Goal: Task Accomplishment & Management: Use online tool/utility

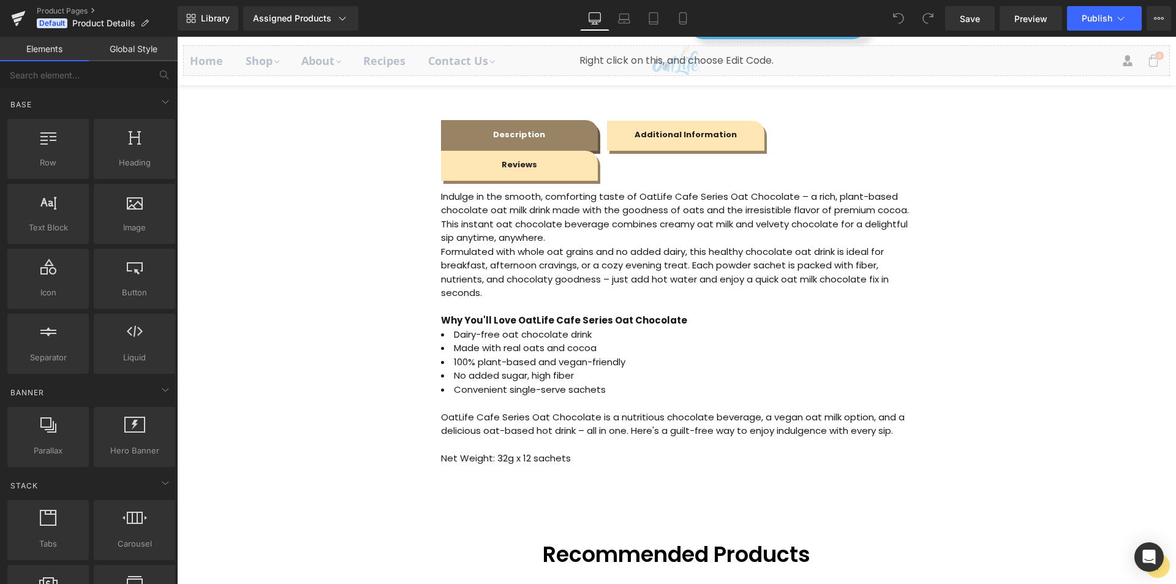
scroll to position [429, 0]
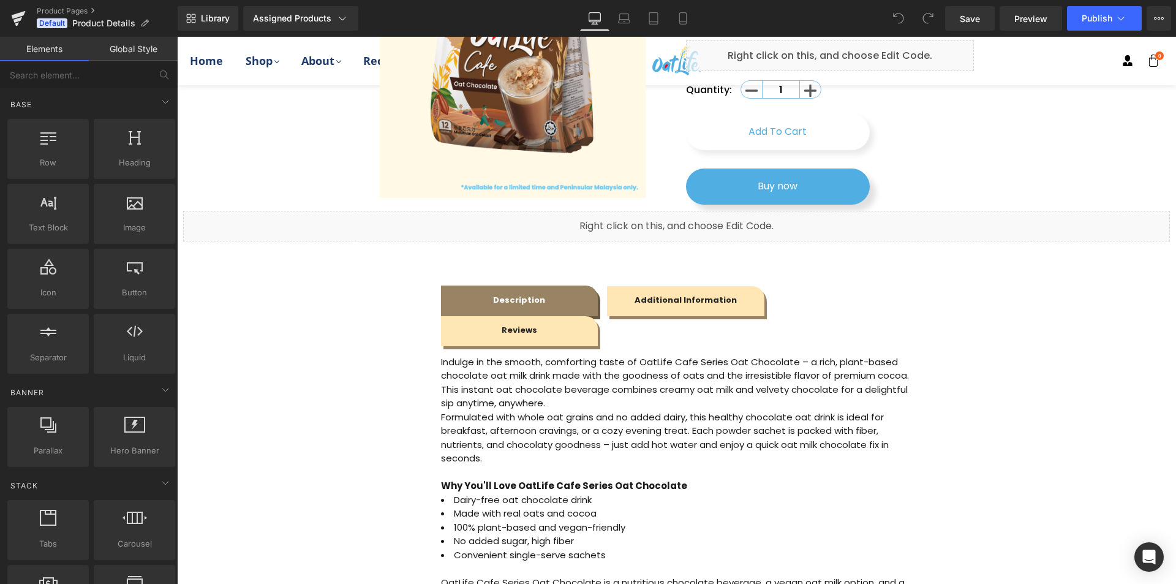
click at [643, 291] on span "Additional Information Text Block" at bounding box center [685, 300] width 157 height 31
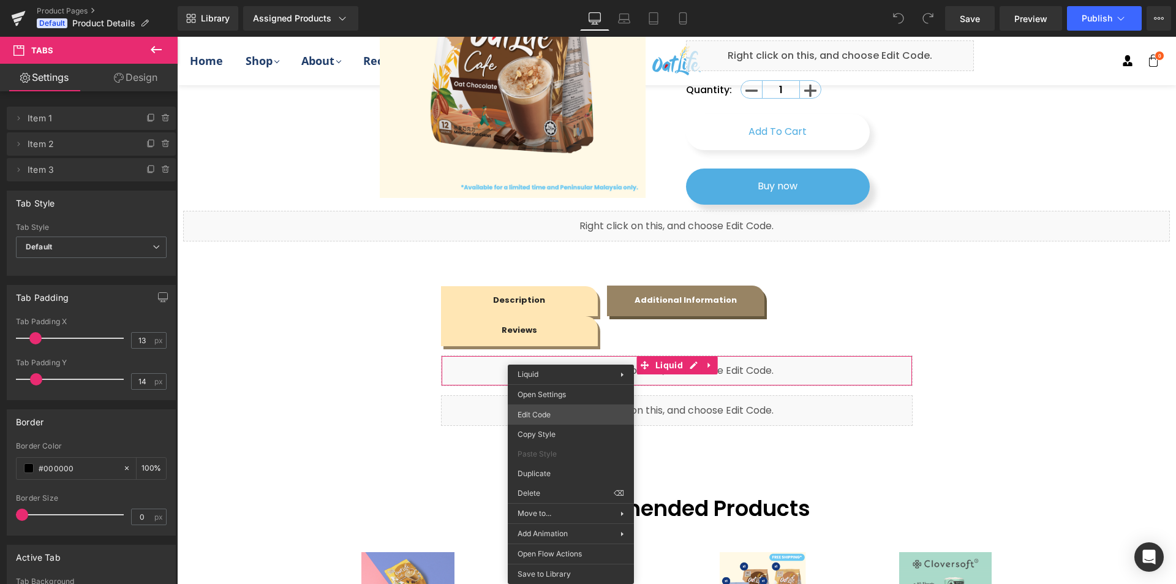
click at [556, 0] on div "You are previewing how the will restyle your page. You can not edit Elements in…" at bounding box center [588, 0] width 1176 height 0
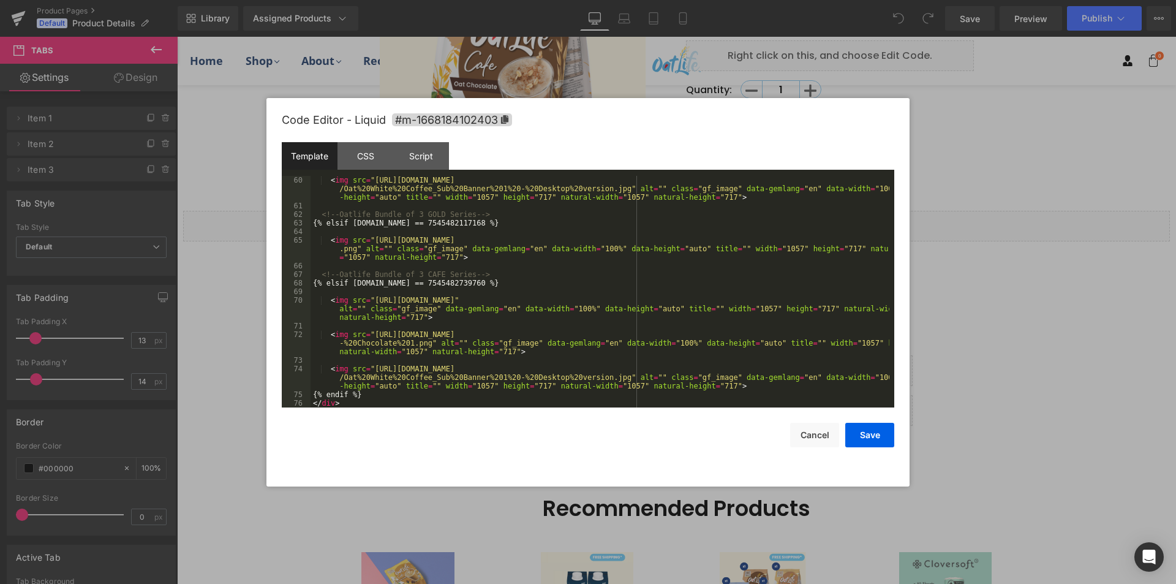
scroll to position [797, 0]
drag, startPoint x: 369, startPoint y: 336, endPoint x: 420, endPoint y: 342, distance: 51.9
click at [420, 342] on div "< img src = "[URL][DOMAIN_NAME] /Oat%20White%20Coffee_Sub%20Banner%201%20-%20De…" at bounding box center [599, 309] width 579 height 266
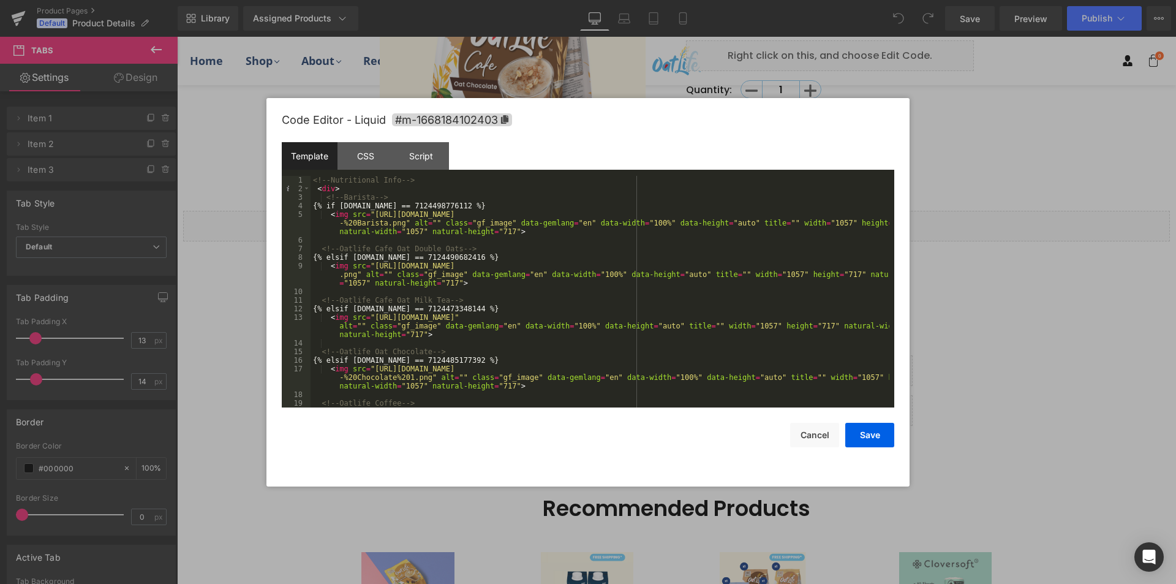
scroll to position [0, 0]
click at [805, 442] on button "Cancel" at bounding box center [814, 435] width 49 height 24
